Goal: Task Accomplishment & Management: Complete application form

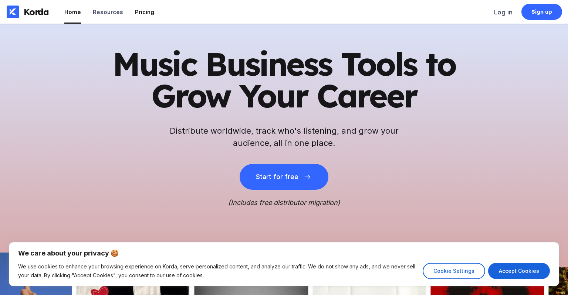
click at [140, 10] on div "Pricing" at bounding box center [144, 11] width 19 height 7
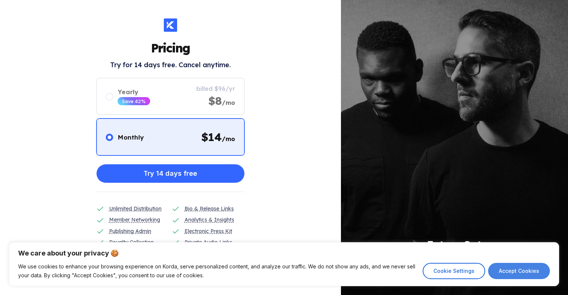
click at [526, 271] on button "Accept Cookies" at bounding box center [519, 271] width 62 height 16
checkbox input "true"
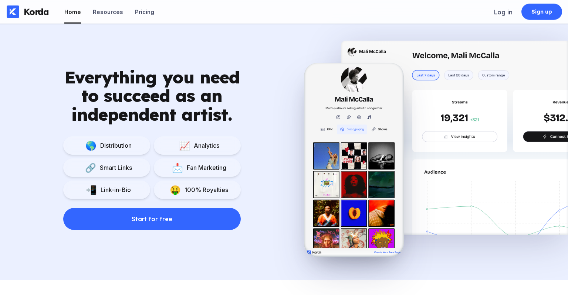
scroll to position [464, 0]
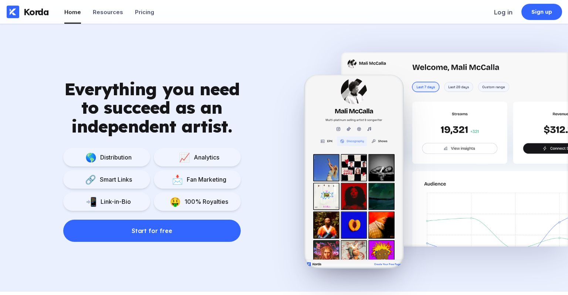
click at [123, 202] on div "Link-in-Bio" at bounding box center [114, 201] width 34 height 7
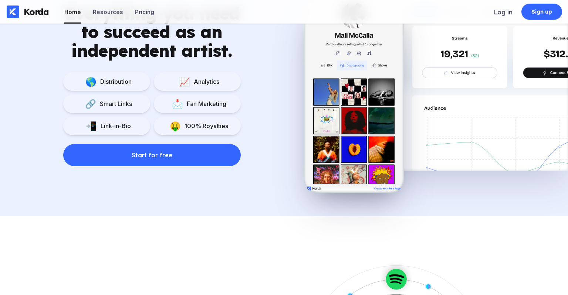
scroll to position [0, 0]
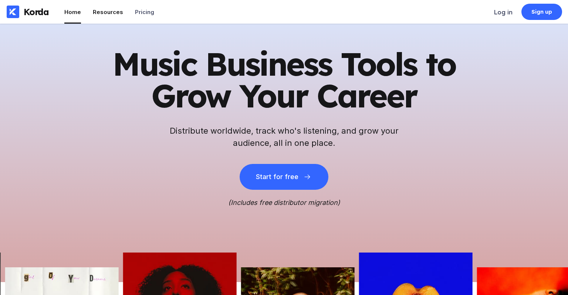
click at [98, 11] on div "Resources" at bounding box center [108, 11] width 30 height 7
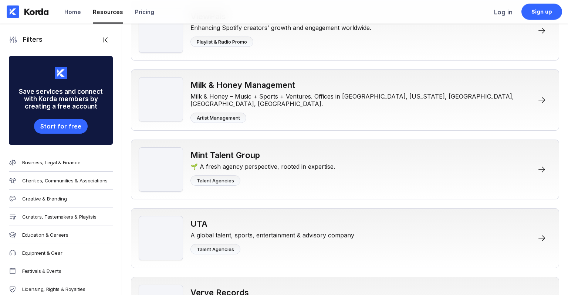
scroll to position [4195, 0]
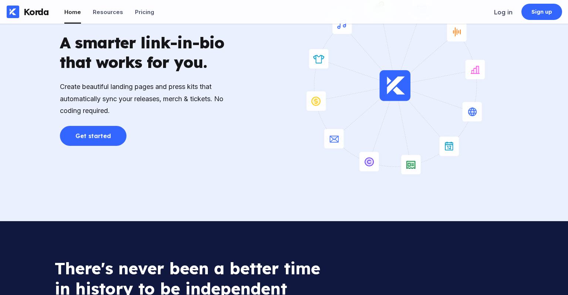
scroll to position [1633, 0]
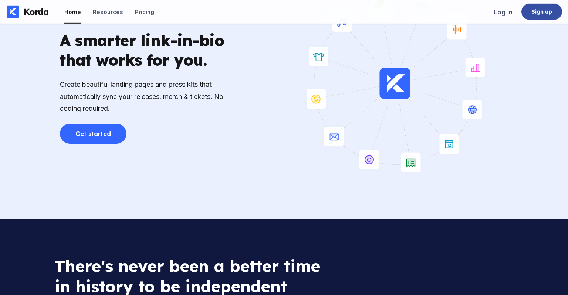
click at [536, 11] on div "Sign up" at bounding box center [541, 11] width 21 height 7
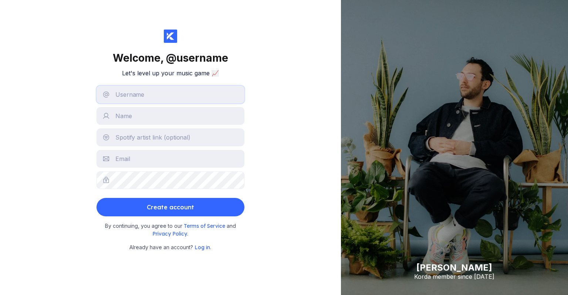
click at [186, 97] on input "text" at bounding box center [170, 95] width 148 height 18
type input "jamesdelsono"
type input "[PERSON_NAME]"
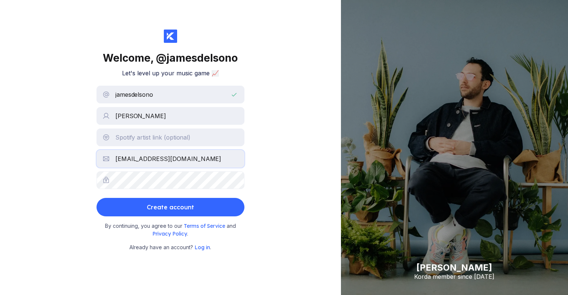
type input "[EMAIL_ADDRESS][DOMAIN_NAME]"
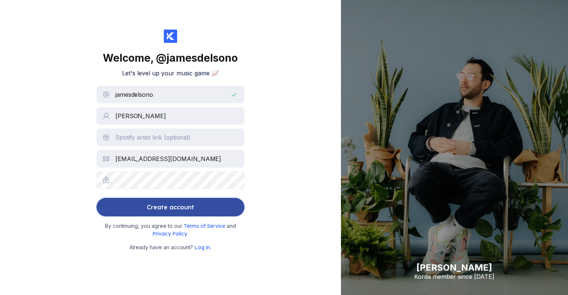
click at [156, 209] on div "Create account" at bounding box center [170, 207] width 47 height 15
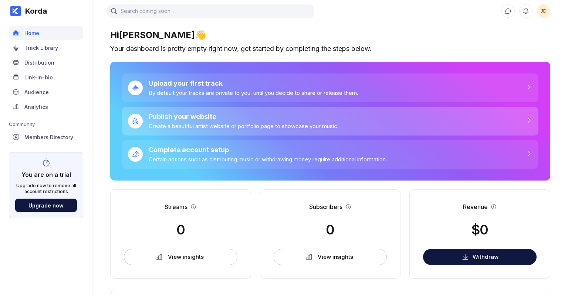
click at [176, 120] on div "Publish your website" at bounding box center [244, 117] width 190 height 8
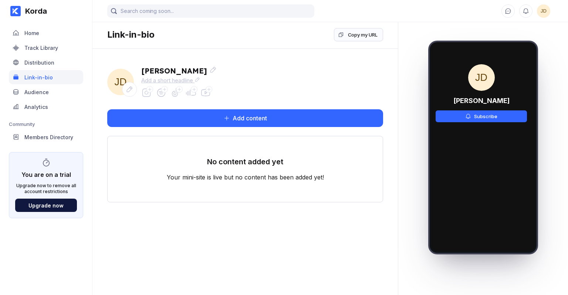
click at [148, 79] on div "Add a short headline" at bounding box center [178, 80] width 75 height 7
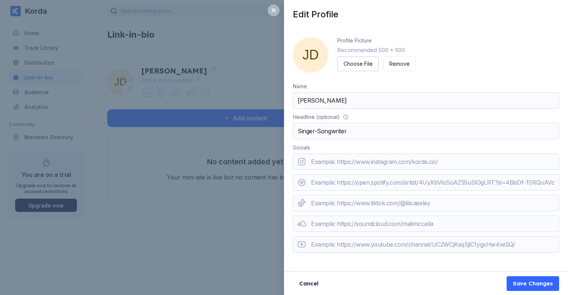
type input "Singer-Songwriter"
click at [191, 216] on div "Edit Profile JD Profile Picture Recommended 500 x 500 Choose File Remove Name J…" at bounding box center [284, 147] width 568 height 295
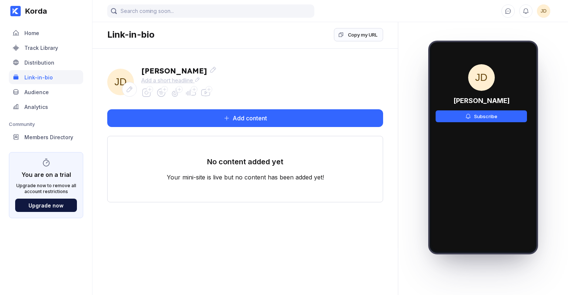
click at [174, 81] on div "Add a short headline" at bounding box center [178, 80] width 75 height 7
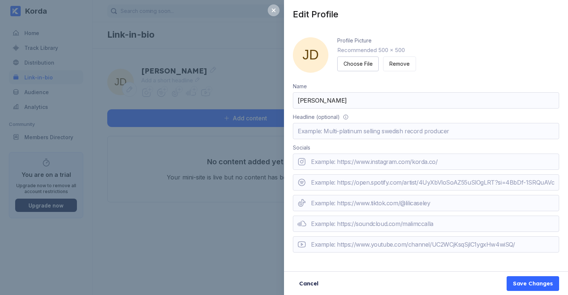
click at [407, 135] on input "text" at bounding box center [426, 131] width 266 height 16
type input "i"
type input "Singer-Songwriter"
click at [373, 241] on input "url" at bounding box center [426, 245] width 266 height 16
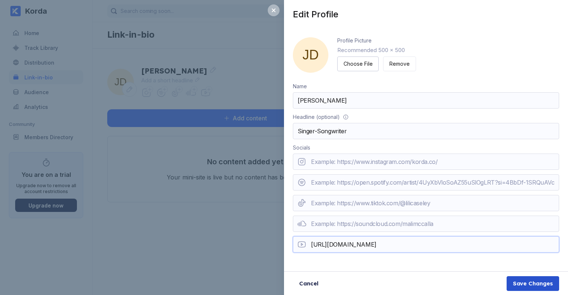
type input "https://www.youtube.com/@jamesdelsono"
click at [514, 282] on div "Save Changes" at bounding box center [533, 283] width 40 height 7
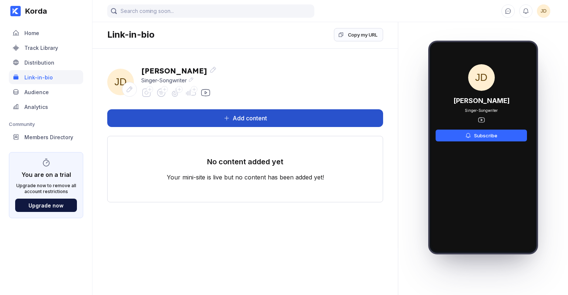
click at [229, 113] on button "Add content" at bounding box center [245, 118] width 276 height 18
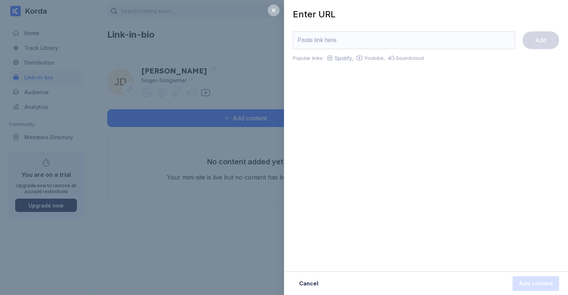
click at [304, 40] on input "url" at bounding box center [404, 40] width 222 height 18
click at [333, 140] on div "Enter URL Add Popular links: Spotify, Youtube, Soundcloud Cancel Add content" at bounding box center [426, 147] width 284 height 295
click at [330, 38] on input "url" at bounding box center [404, 40] width 222 height 18
type input "https://jamesdelsono.bandcamp.com"
click at [534, 42] on button "Add" at bounding box center [540, 40] width 37 height 18
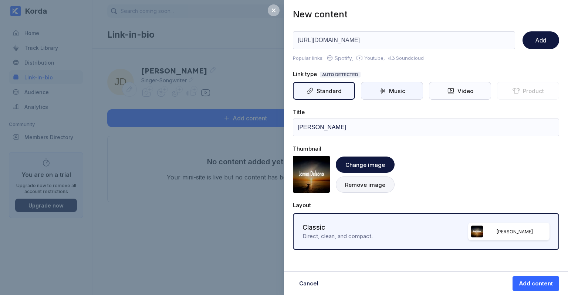
click at [396, 86] on div "Music" at bounding box center [392, 91] width 62 height 18
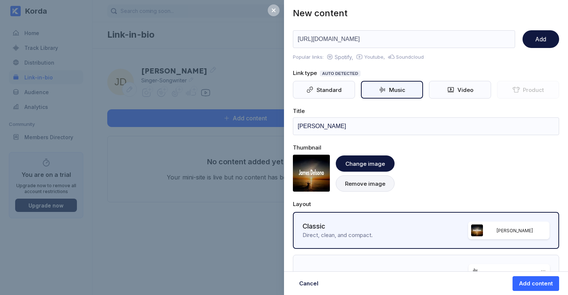
scroll to position [0, 0]
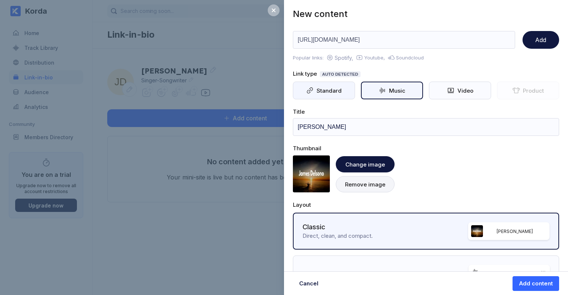
click at [329, 90] on div "Standard" at bounding box center [327, 90] width 28 height 7
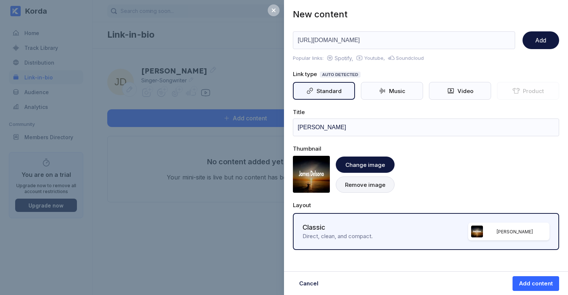
scroll to position [0, 0]
click at [337, 123] on input "[PERSON_NAME]" at bounding box center [426, 128] width 266 height 18
type input "James Delsono on Bandcamp"
click at [526, 281] on div "Add content" at bounding box center [535, 283] width 34 height 7
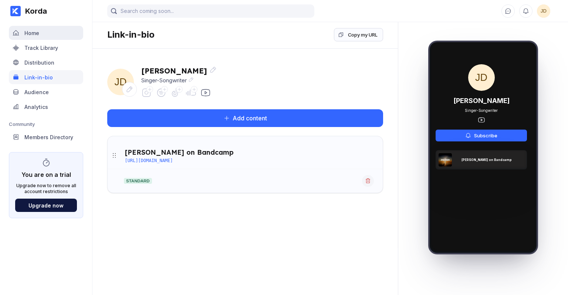
click at [37, 33] on div "Home" at bounding box center [31, 33] width 15 height 6
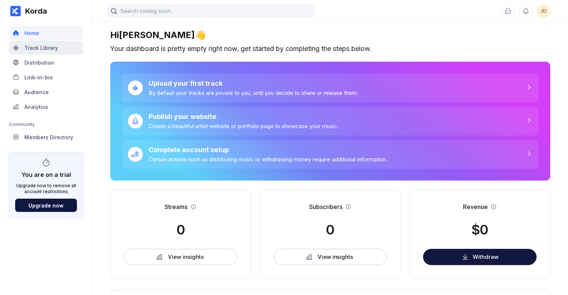
click at [41, 45] on div "Track Library" at bounding box center [41, 48] width 34 height 6
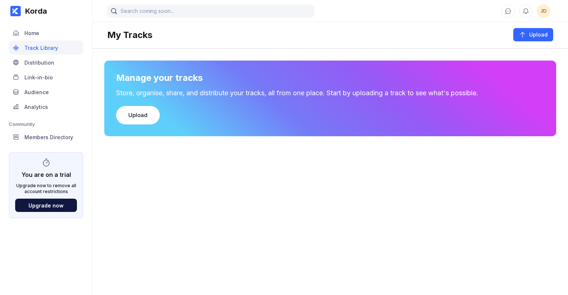
click at [543, 8] on span "JD" at bounding box center [543, 10] width 13 height 13
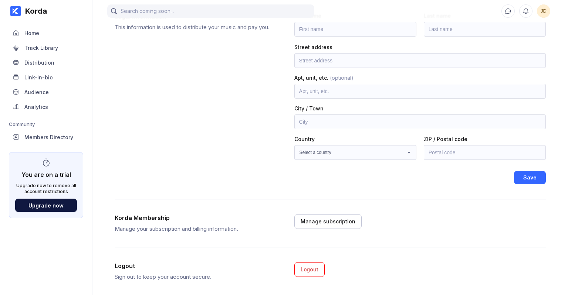
scroll to position [74, 0]
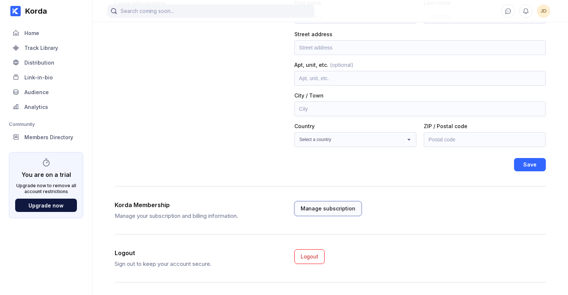
click at [340, 209] on div "Manage subscription" at bounding box center [327, 208] width 55 height 7
